Goal: Task Accomplishment & Management: Complete application form

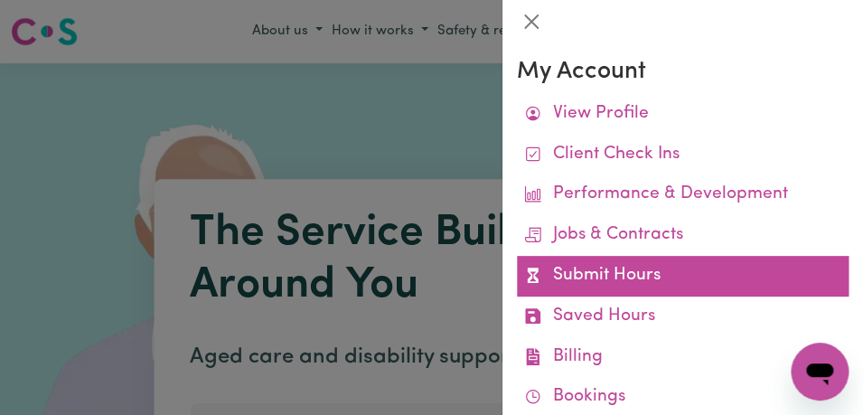
click at [634, 268] on link "Submit Hours" at bounding box center [683, 276] width 332 height 41
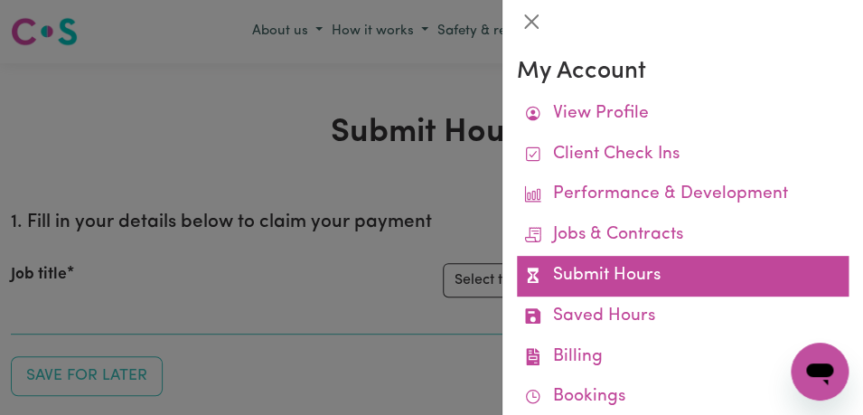
click at [635, 268] on link "Submit Hours" at bounding box center [683, 276] width 332 height 41
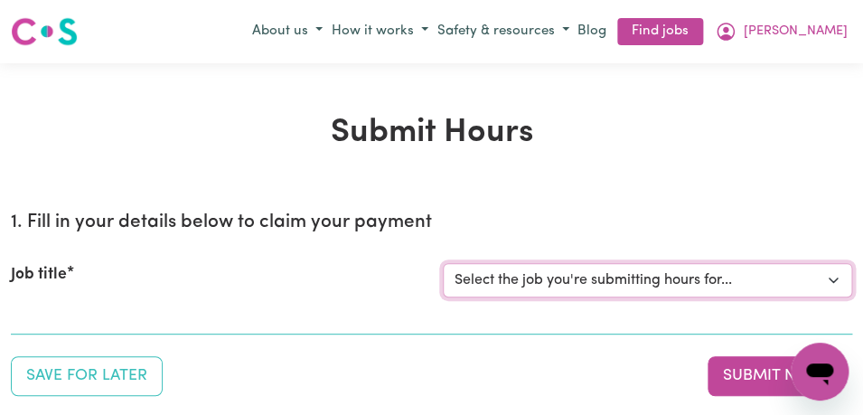
select select "11855"
click option "[[PERSON_NAME]] Support Worker Needed For Personal Care In the Morning- [PERSON…" at bounding box center [0, 0] width 0 height 0
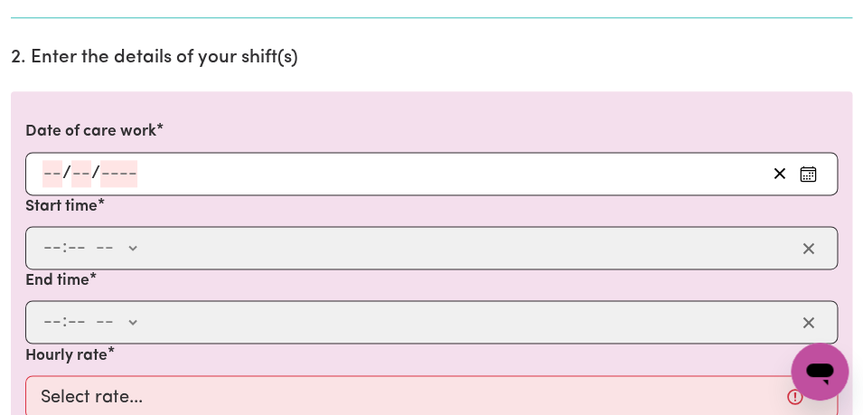
scroll to position [565, 0]
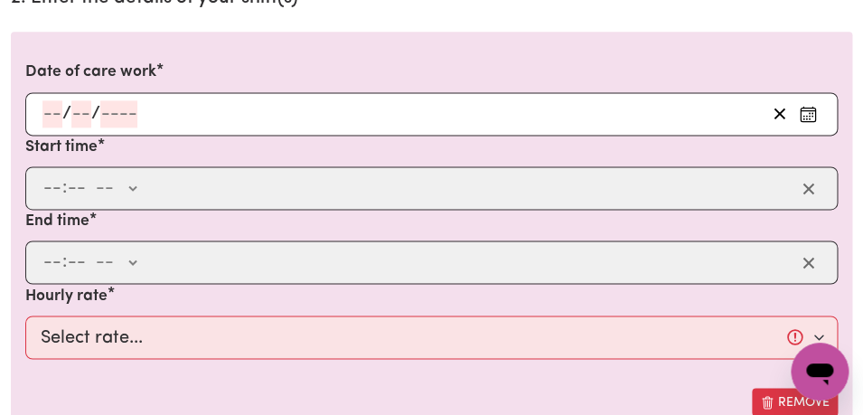
click at [804, 116] on circle "Enter the date of care work" at bounding box center [804, 116] width 2 height 2
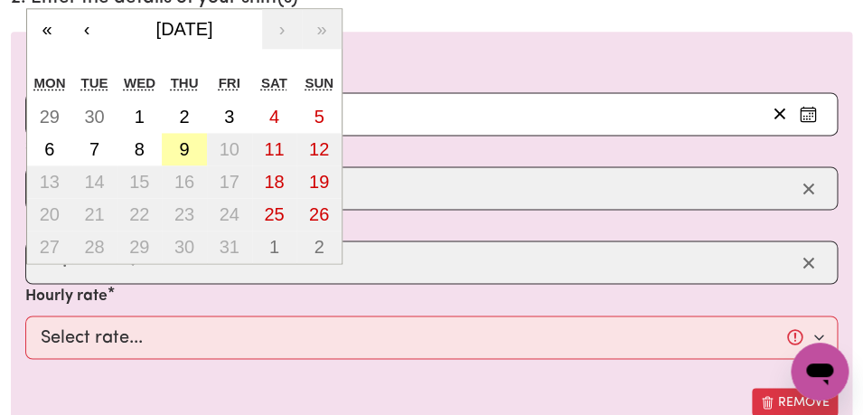
click at [188, 146] on abbr "9" at bounding box center [184, 149] width 10 height 20
type input "[DATE]"
type input "9"
type input "10"
type input "2025"
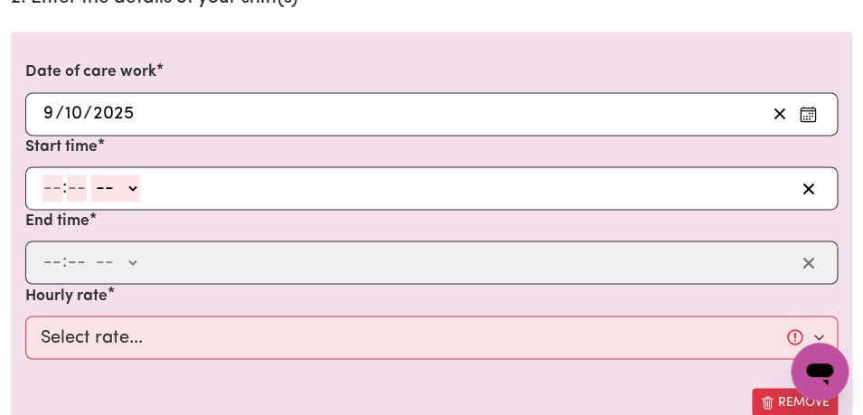
click at [50, 194] on input "number" at bounding box center [52, 187] width 20 height 27
type input "8"
type input "00"
select select "am"
click option "AM" at bounding box center [0, 0] width 0 height 0
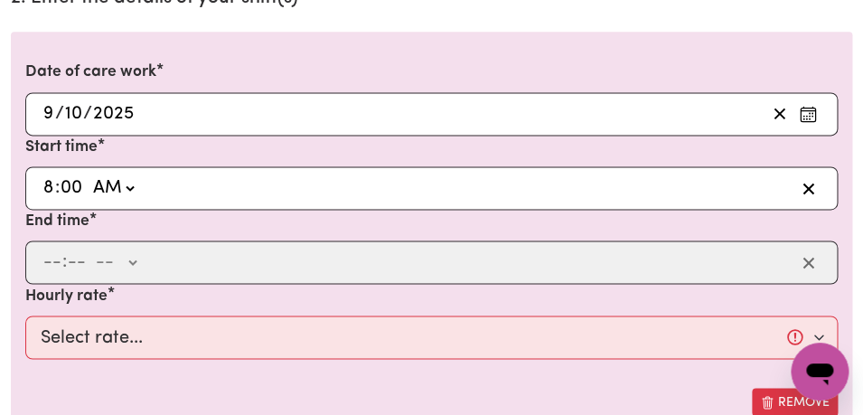
type input "08:00"
type input "0"
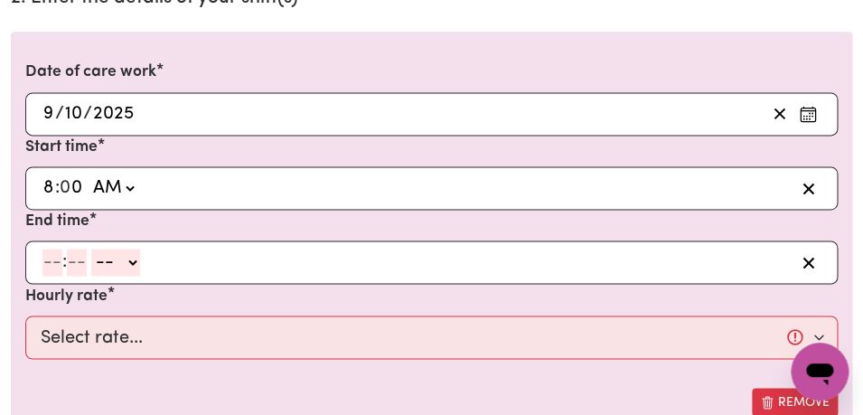
click at [55, 261] on input "number" at bounding box center [52, 262] width 20 height 27
type input "9"
type input "0"
select select "am"
click option "AM" at bounding box center [0, 0] width 0 height 0
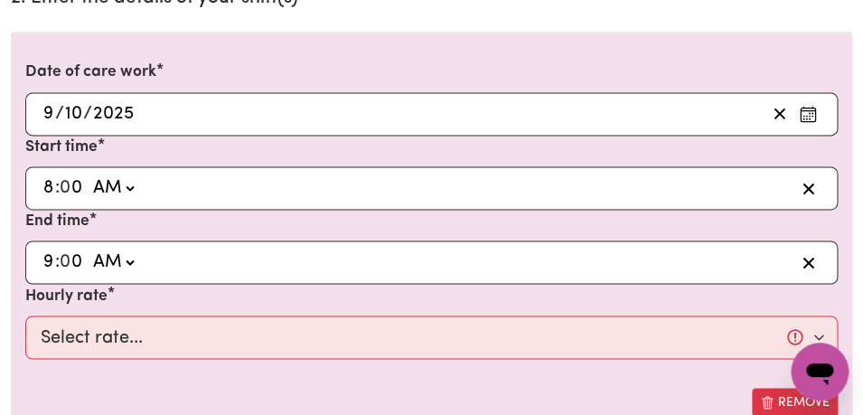
type input "09:00"
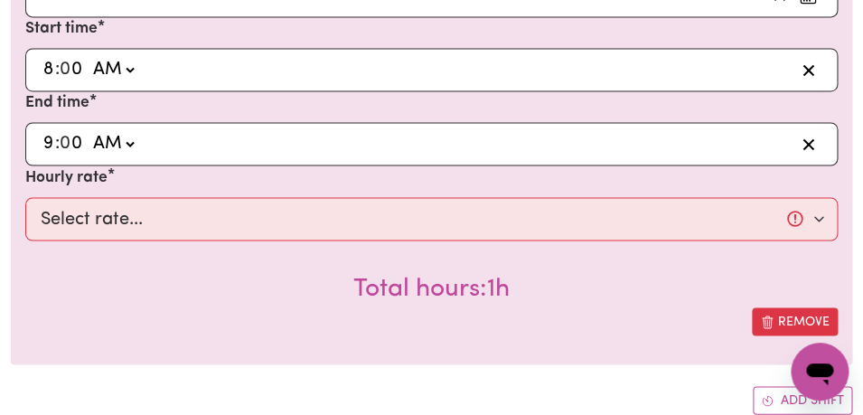
scroll to position [684, 0]
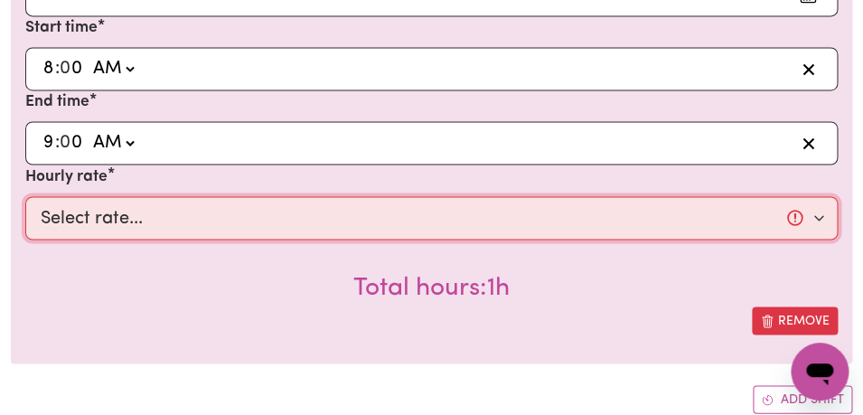
select select "44-Weekday"
click option "$44.00 (Weekday)" at bounding box center [0, 0] width 0 height 0
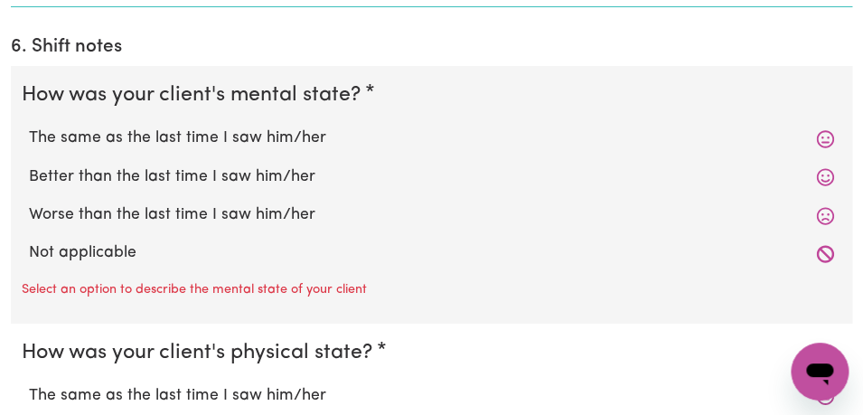
scroll to position [1675, 0]
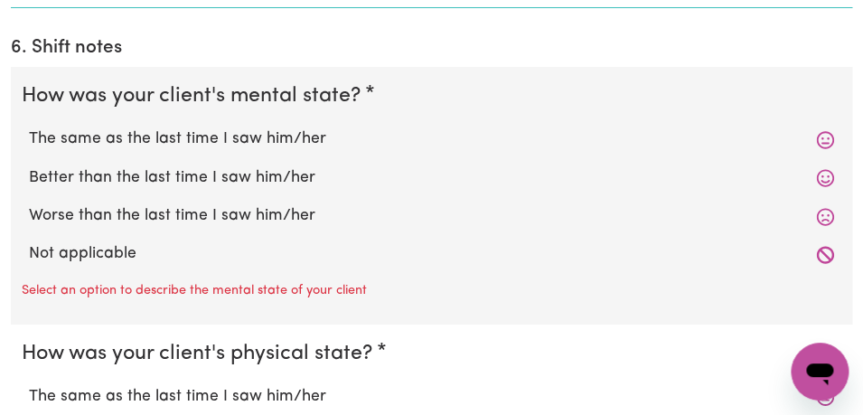
click at [271, 127] on label "The same as the last time I saw him/her" at bounding box center [431, 139] width 805 height 24
click at [29, 127] on input "The same as the last time I saw him/her" at bounding box center [28, 127] width 1 height 1
radio input "true"
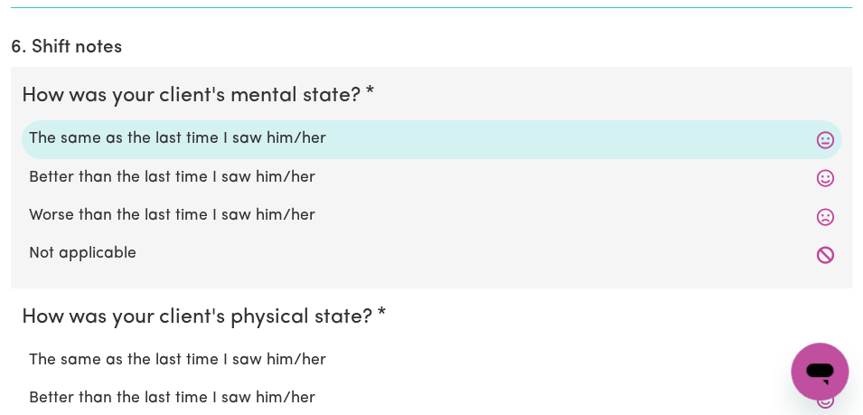
click at [223, 349] on label "The same as the last time I saw him/her" at bounding box center [431, 361] width 805 height 24
click at [29, 348] on input "The same as the last time I saw him/her" at bounding box center [28, 348] width 1 height 1
radio input "true"
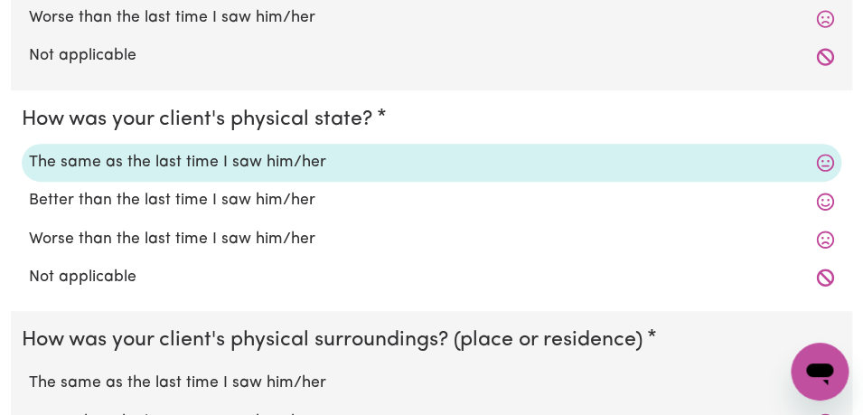
scroll to position [1876, 0]
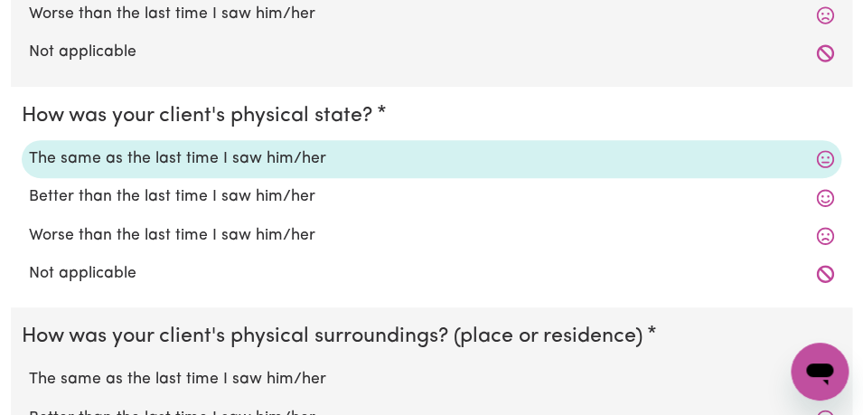
click at [223, 368] on label "The same as the last time I saw him/her" at bounding box center [431, 380] width 805 height 24
click at [29, 367] on input "The same as the last time I saw him/her" at bounding box center [28, 367] width 1 height 1
radio input "true"
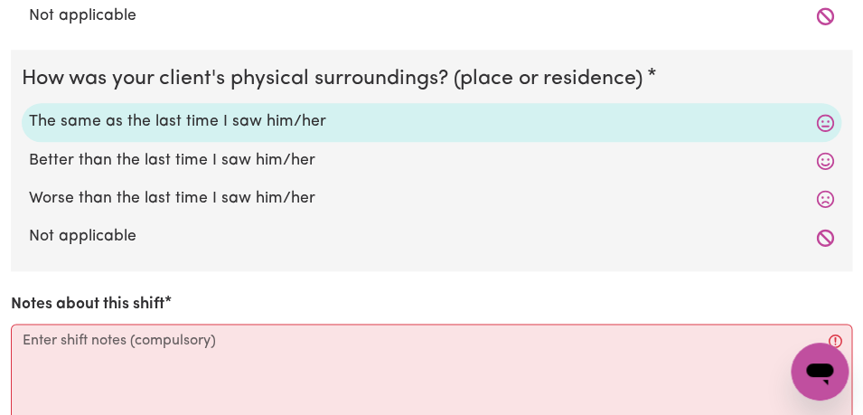
scroll to position [2160, 0]
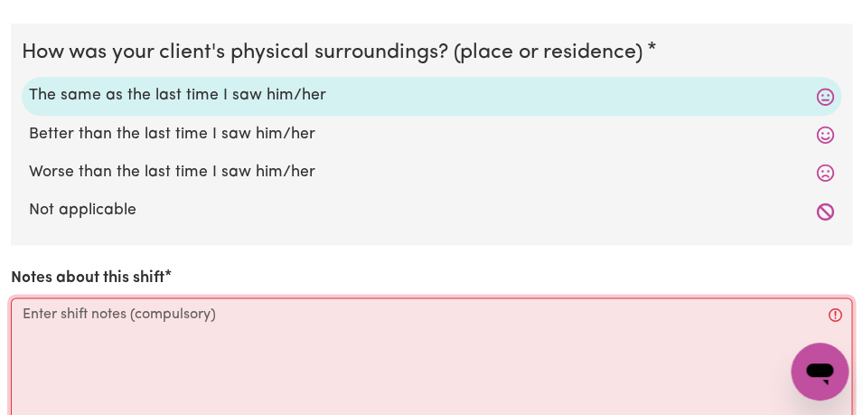
click at [215, 297] on textarea "Notes about this shift" at bounding box center [432, 365] width 842 height 136
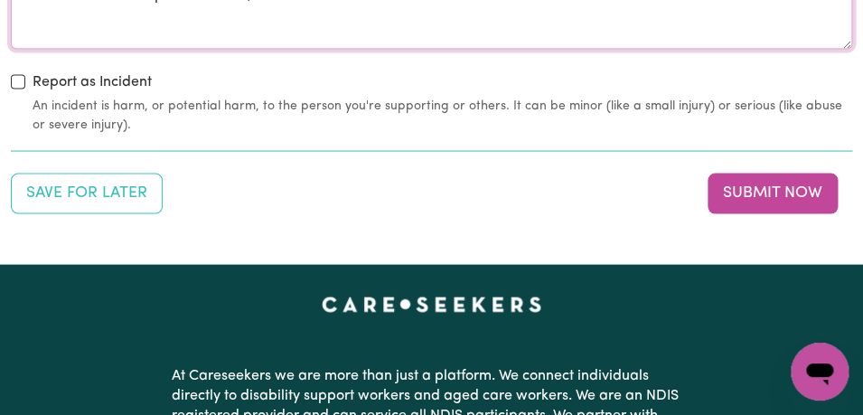
scroll to position [2570, 0]
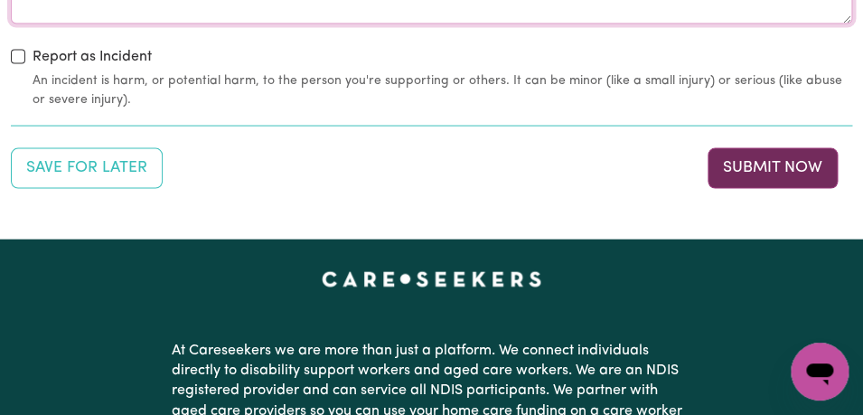
type textarea "[PERSON_NAME], her daughter was present, [PERSON_NAME] was in a good mood, chan…"
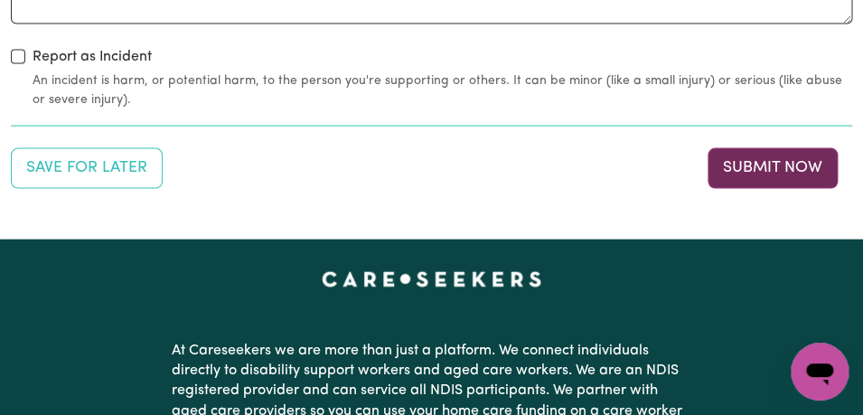
click at [758, 147] on button "Submit Now" at bounding box center [773, 167] width 130 height 40
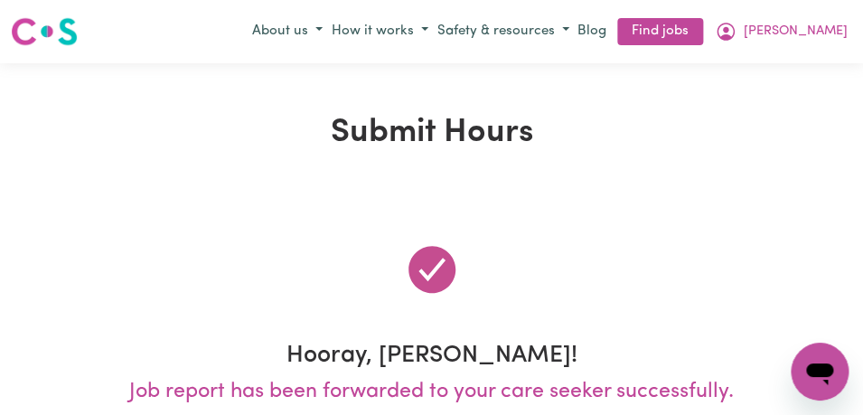
scroll to position [0, 0]
click at [826, 33] on span "[PERSON_NAME]" at bounding box center [796, 32] width 104 height 20
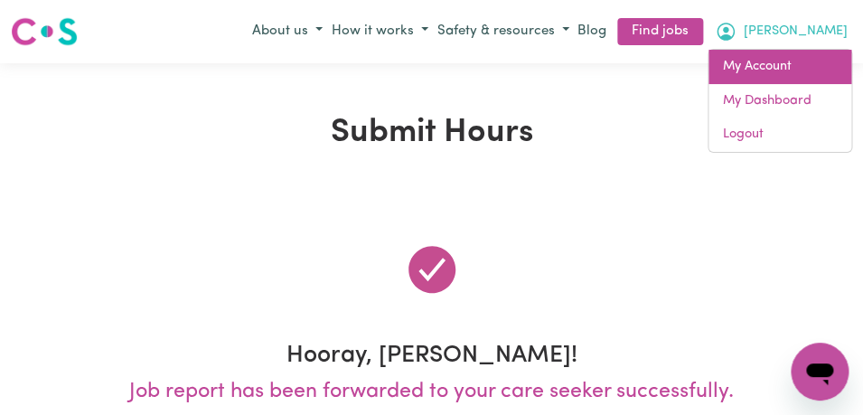
click at [807, 69] on link "My Account" at bounding box center [780, 67] width 143 height 34
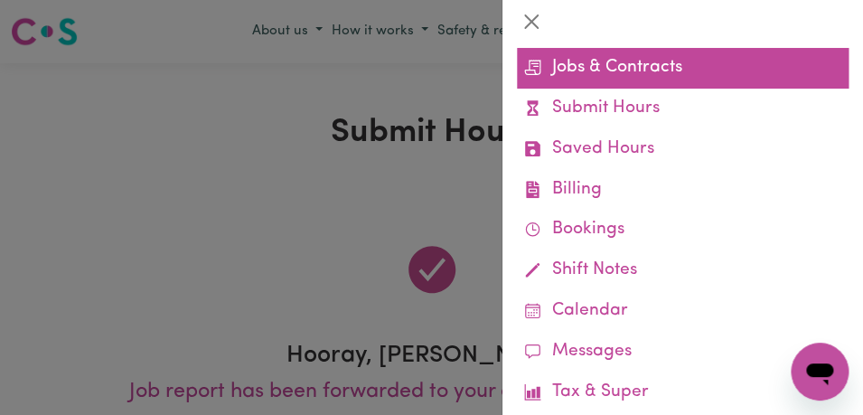
scroll to position [174, 0]
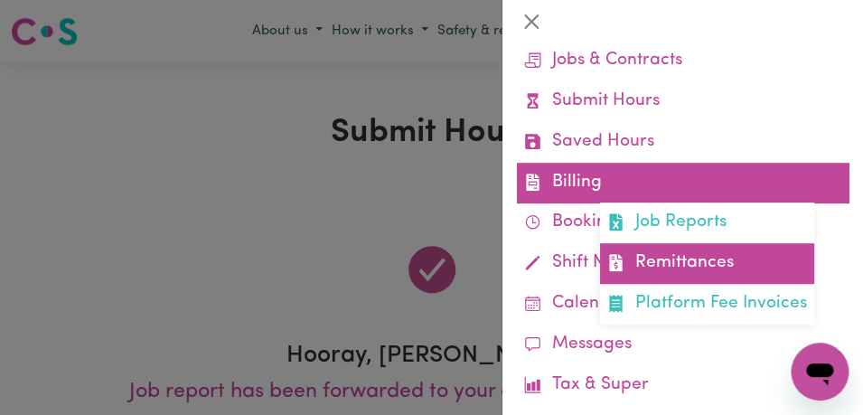
click at [744, 264] on link "Remittances" at bounding box center [707, 263] width 214 height 41
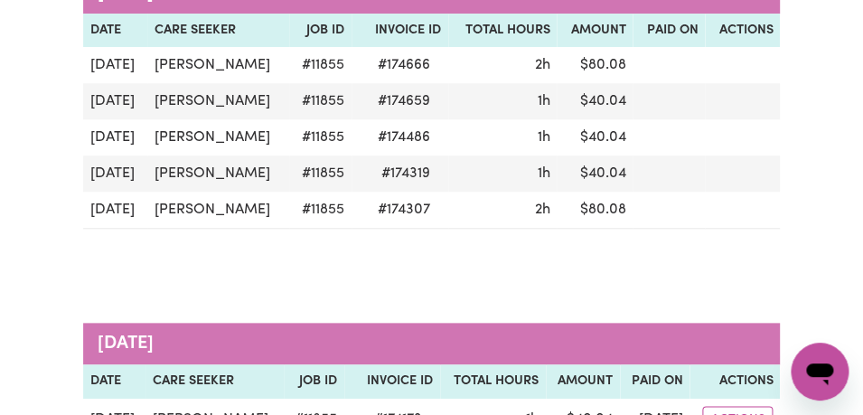
scroll to position [309, 0]
